Goal: Information Seeking & Learning: Learn about a topic

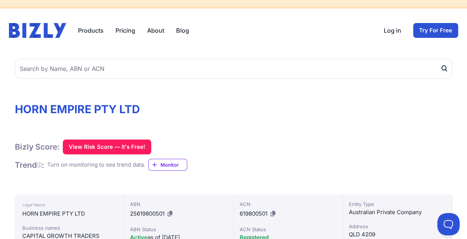
scroll to position [74, 0]
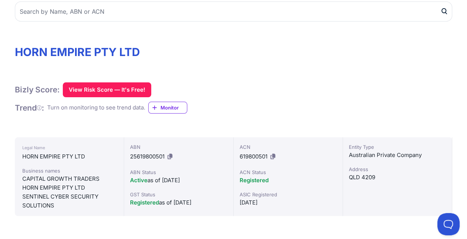
drag, startPoint x: 61, startPoint y: 186, endPoint x: 67, endPoint y: 182, distance: 6.9
click at [61, 185] on div "HORN EMPIRE PTY LTD" at bounding box center [69, 188] width 94 height 9
click at [262, 100] on div "Bizly Score: View Risk Score — It's Free! View Risk Score — It's Free! Trend : …" at bounding box center [233, 98] width 437 height 32
drag, startPoint x: 273, startPoint y: 100, endPoint x: 284, endPoint y: 88, distance: 16.3
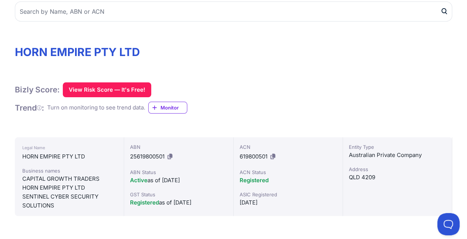
click at [273, 99] on div "Bizly Score: View Risk Score — It's Free! View Risk Score — It's Free! Trend : …" at bounding box center [233, 98] width 437 height 32
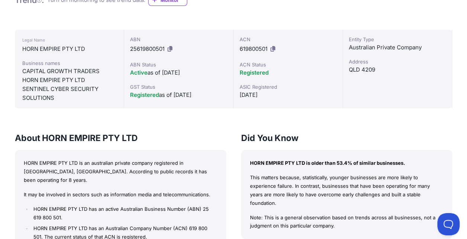
scroll to position [186, 0]
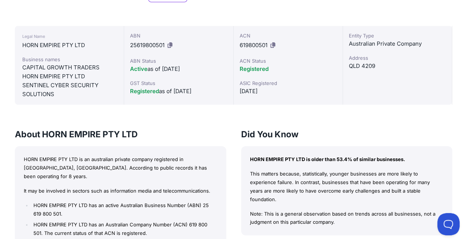
drag, startPoint x: 140, startPoint y: 171, endPoint x: 101, endPoint y: 168, distance: 38.4
click at [139, 171] on p "HORN EMPIRE PTY LTD is an australian private company registered in QLD, Austral…" at bounding box center [121, 167] width 194 height 25
drag, startPoint x: 86, startPoint y: 162, endPoint x: 178, endPoint y: 162, distance: 92.2
click at [178, 162] on p "HORN EMPIRE PTY LTD is an australian private company registered in QLD, Austral…" at bounding box center [121, 167] width 194 height 25
drag, startPoint x: 178, startPoint y: 162, endPoint x: 76, endPoint y: 171, distance: 102.9
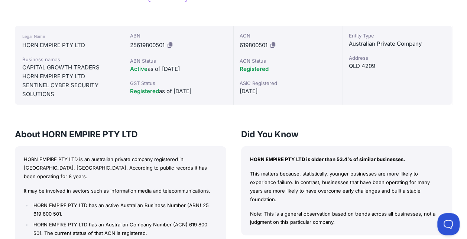
click at [83, 172] on p "HORN EMPIRE PTY LTD is an australian private company registered in QLD, Austral…" at bounding box center [121, 167] width 194 height 25
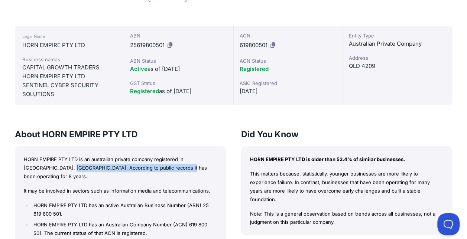
drag, startPoint x: 56, startPoint y: 168, endPoint x: 165, endPoint y: 171, distance: 108.9
click at [165, 171] on p "HORN EMPIRE PTY LTD is an australian private company registered in QLD, Austral…" at bounding box center [121, 167] width 194 height 25
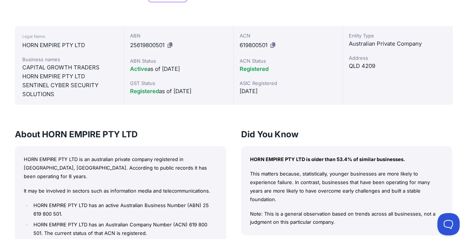
drag, startPoint x: 165, startPoint y: 171, endPoint x: 130, endPoint y: 197, distance: 44.0
click at [140, 201] on li "HORN EMPIRE PTY LTD has an active Australian Business Number (ABN) 25 619 800 5…" at bounding box center [124, 209] width 185 height 17
drag, startPoint x: 80, startPoint y: 187, endPoint x: 167, endPoint y: 187, distance: 87.7
click at [167, 187] on div "HORN EMPIRE PTY LTD is an australian private company registered in QLD, Austral…" at bounding box center [120, 203] width 211 height 114
drag, startPoint x: 167, startPoint y: 187, endPoint x: 129, endPoint y: 210, distance: 44.9
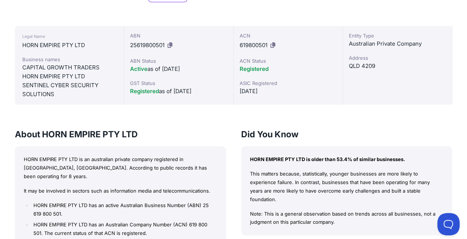
click at [138, 205] on li "HORN EMPIRE PTY LTD has an active Australian Business Number (ABN) 25 619 800 5…" at bounding box center [124, 209] width 185 height 17
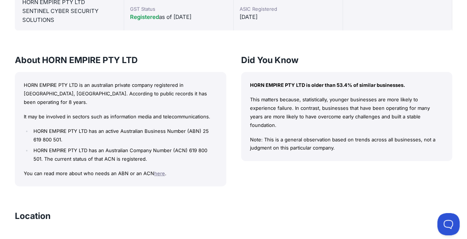
click at [106, 169] on p "You can read more about who needs an ABN or an ACN here ." at bounding box center [121, 173] width 194 height 9
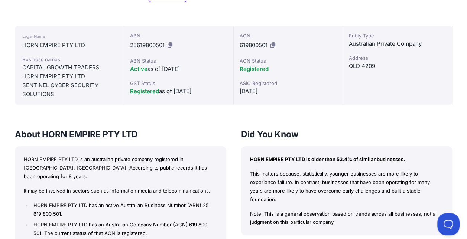
scroll to position [186, 0]
click at [265, 186] on p "This matters because, statistically, younger businesses are more likely to expe…" at bounding box center [347, 187] width 194 height 34
drag, startPoint x: 305, startPoint y: 183, endPoint x: 412, endPoint y: 182, distance: 106.3
click at [412, 182] on p "This matters because, statistically, younger businesses are more likely to expe…" at bounding box center [347, 187] width 194 height 34
drag, startPoint x: 412, startPoint y: 182, endPoint x: 317, endPoint y: 174, distance: 94.8
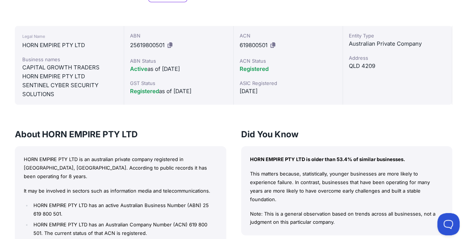
click at [347, 174] on p "This matters because, statistically, younger businesses are more likely to expe…" at bounding box center [347, 187] width 194 height 34
drag, startPoint x: 304, startPoint y: 174, endPoint x: 381, endPoint y: 171, distance: 77.7
click at [381, 171] on p "This matters because, statistically, younger businesses are more likely to expe…" at bounding box center [347, 187] width 194 height 34
drag, startPoint x: 381, startPoint y: 171, endPoint x: 317, endPoint y: 213, distance: 76.9
click at [317, 213] on p "Note: This is a general observation based on trends across all businesses, not …" at bounding box center [347, 218] width 194 height 17
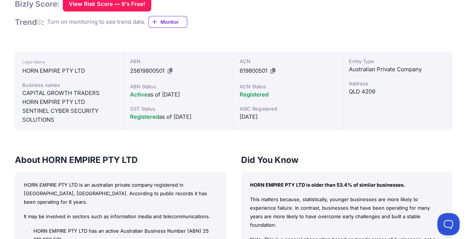
scroll to position [149, 0]
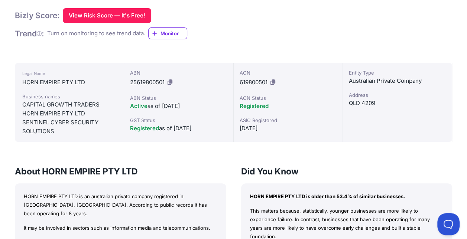
click at [177, 180] on div "About HORN EMPIRE PTY LTD HORN EMPIRE PTY LTD is an australian private company …" at bounding box center [120, 232] width 211 height 132
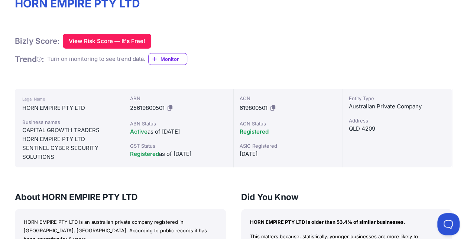
scroll to position [111, 0]
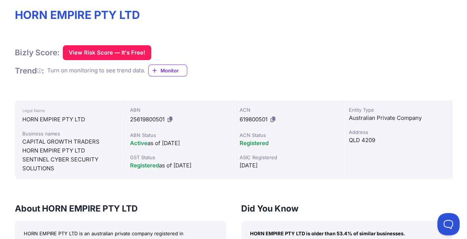
click at [51, 143] on div "CAPITAL GROWTH TRADERS" at bounding box center [69, 141] width 94 height 9
drag, startPoint x: 51, startPoint y: 143, endPoint x: 19, endPoint y: 141, distance: 31.2
click at [19, 141] on div "Legal Name HORN EMPIRE PTY LTD Business names CAPITAL GROWTH TRADERS HORN EMPIR…" at bounding box center [69, 139] width 109 height 79
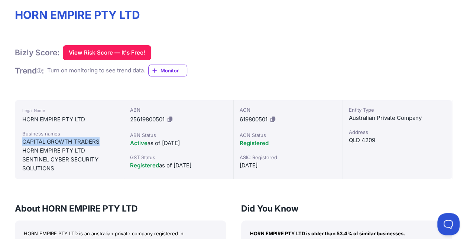
drag, startPoint x: 23, startPoint y: 141, endPoint x: 100, endPoint y: 145, distance: 76.6
click at [100, 145] on div "CAPITAL GROWTH TRADERS" at bounding box center [69, 141] width 94 height 9
copy div "CAPITAL GROWTH TRADERS"
drag, startPoint x: 328, startPoint y: 208, endPoint x: 328, endPoint y: 204, distance: 4.1
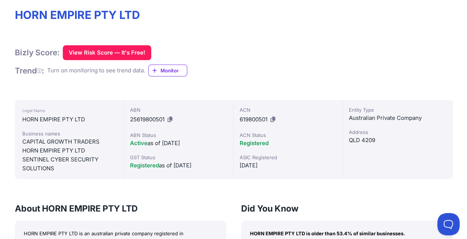
click at [328, 208] on h3 "Did You Know" at bounding box center [346, 209] width 211 height 12
click at [285, 74] on div "Bizly Score: View Risk Score — It's Free! View Risk Score — It's Free! Trend : …" at bounding box center [233, 61] width 437 height 32
drag, startPoint x: 98, startPoint y: 141, endPoint x: 17, endPoint y: 143, distance: 80.3
click at [17, 143] on div "Legal Name HORN EMPIRE PTY LTD Business names CAPITAL GROWTH TRADERS HORN EMPIR…" at bounding box center [69, 139] width 109 height 79
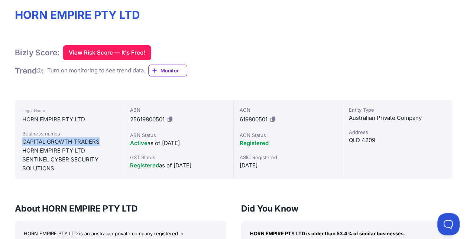
copy div "CAPITAL GROWTH TRADERS"
drag, startPoint x: 10, startPoint y: 153, endPoint x: 40, endPoint y: 105, distance: 56.2
drag, startPoint x: 221, startPoint y: 198, endPoint x: 220, endPoint y: 184, distance: 14.1
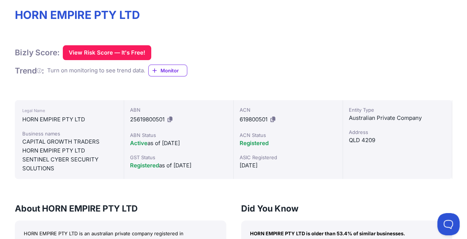
click at [247, 66] on div "Bizly Score: View Risk Score — It's Free! View Risk Score — It's Free! Trend : …" at bounding box center [233, 61] width 437 height 32
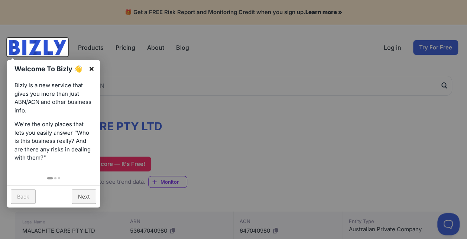
click at [91, 66] on link "×" at bounding box center [91, 68] width 17 height 17
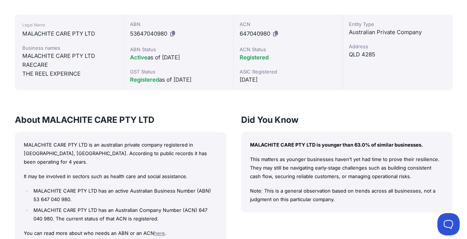
scroll to position [186, 0]
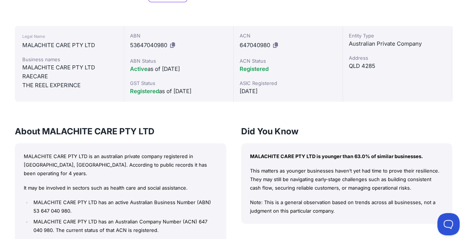
click at [234, 191] on div "About MALACHITE CARE PTY LTD MALACHITE CARE PTY LTD is an australian private co…" at bounding box center [233, 192] width 437 height 132
drag, startPoint x: 21, startPoint y: 109, endPoint x: 29, endPoint y: 95, distance: 16.3
drag, startPoint x: 240, startPoint y: 130, endPoint x: 300, endPoint y: 134, distance: 59.9
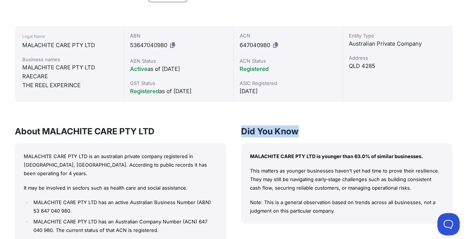
click at [300, 134] on div "About MALACHITE CARE PTY LTD MALACHITE CARE PTY LTD is an australian private co…" at bounding box center [233, 192] width 437 height 132
drag, startPoint x: 300, startPoint y: 134, endPoint x: 314, endPoint y: 130, distance: 14.6
click at [314, 130] on h3 "Did You Know" at bounding box center [346, 132] width 211 height 12
click at [313, 150] on div "MALACHITE CARE PTY LTD is younger than 63.0% of similar businesses. This matter…" at bounding box center [346, 183] width 211 height 81
click at [314, 150] on div "MALACHITE CARE PTY LTD is younger than 63.0% of similar businesses. This matter…" at bounding box center [346, 183] width 211 height 81
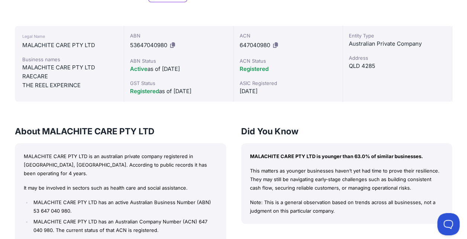
click at [226, 143] on div "About MALACHITE CARE PTY LTD MALACHITE CARE PTY LTD is an australian private co…" at bounding box center [233, 192] width 437 height 132
click at [241, 131] on h3 "Did You Know" at bounding box center [346, 132] width 211 height 12
click at [304, 135] on h3 "Did You Know" at bounding box center [346, 132] width 211 height 12
click at [328, 126] on h3 "Did You Know" at bounding box center [346, 132] width 211 height 12
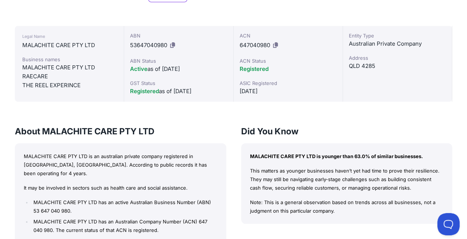
click at [320, 138] on div "Did You Know MALACHITE CARE PTY LTD is younger than 63.0% of similar businesses…" at bounding box center [346, 175] width 211 height 98
click at [258, 133] on h3 "Did You Know" at bounding box center [346, 132] width 211 height 12
drag, startPoint x: 242, startPoint y: 130, endPoint x: 314, endPoint y: 135, distance: 72.2
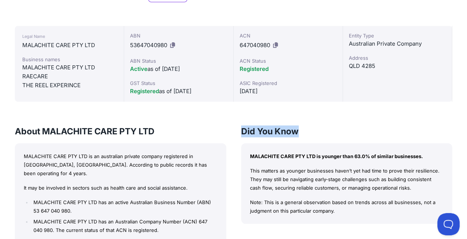
click at [314, 135] on h3 "Did You Know" at bounding box center [346, 132] width 211 height 12
drag, startPoint x: 233, startPoint y: 222, endPoint x: 242, endPoint y: 219, distance: 9.4
click at [239, 220] on div "About MALACHITE CARE PTY LTD MALACHITE CARE PTY LTD is an australian private co…" at bounding box center [233, 192] width 437 height 132
drag, startPoint x: 435, startPoint y: 112, endPoint x: 381, endPoint y: 0, distance: 124.5
